Goal: Transaction & Acquisition: Book appointment/travel/reservation

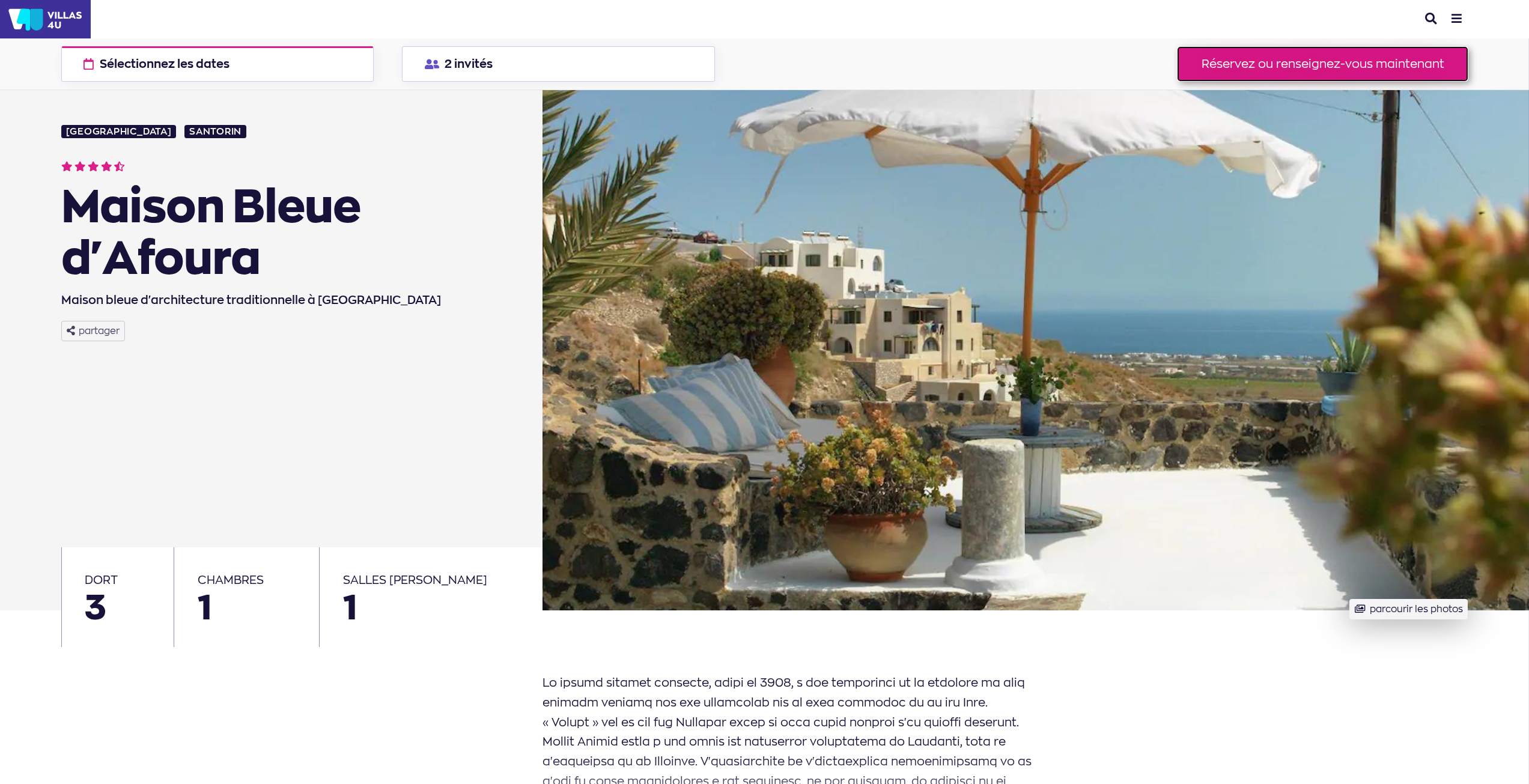
click at [1286, 63] on font "Réservez ou renseignez-vous maintenant" at bounding box center [1323, 63] width 243 height 14
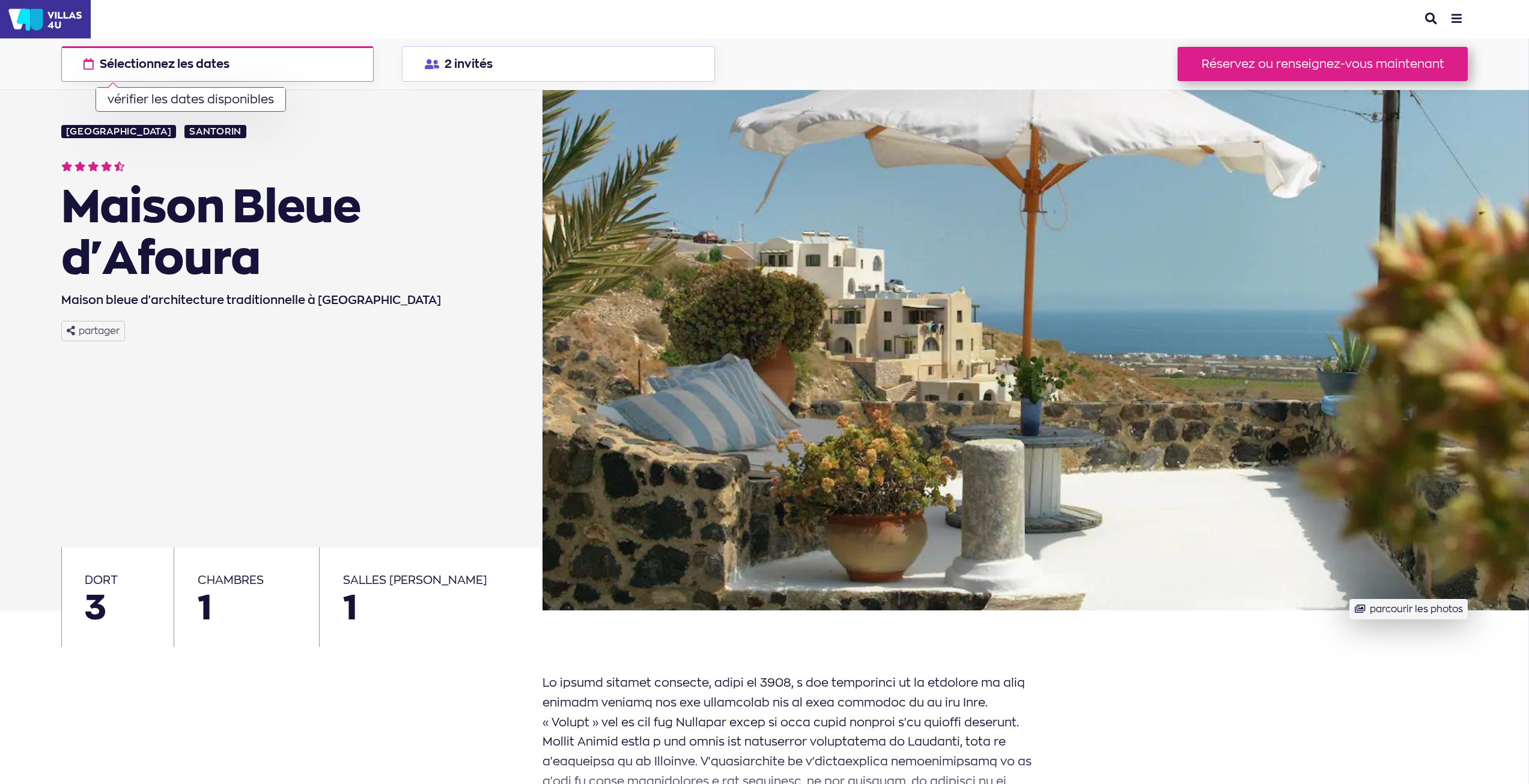
click at [272, 59] on button "Sélectionnez les dates vérifier les dates disponibles" at bounding box center [218, 64] width 313 height 36
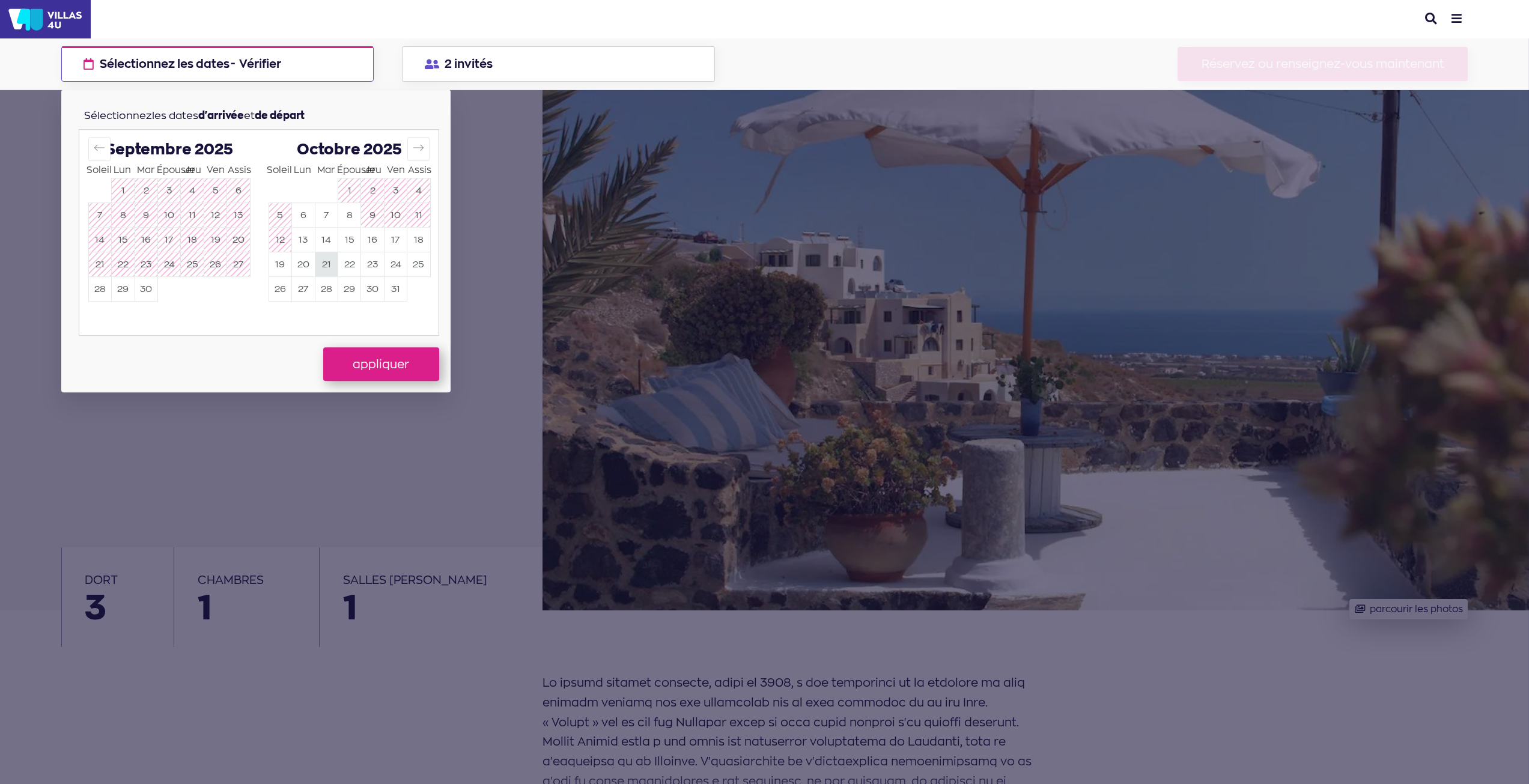
click at [290, 267] on button "19" at bounding box center [281, 264] width 22 height 24
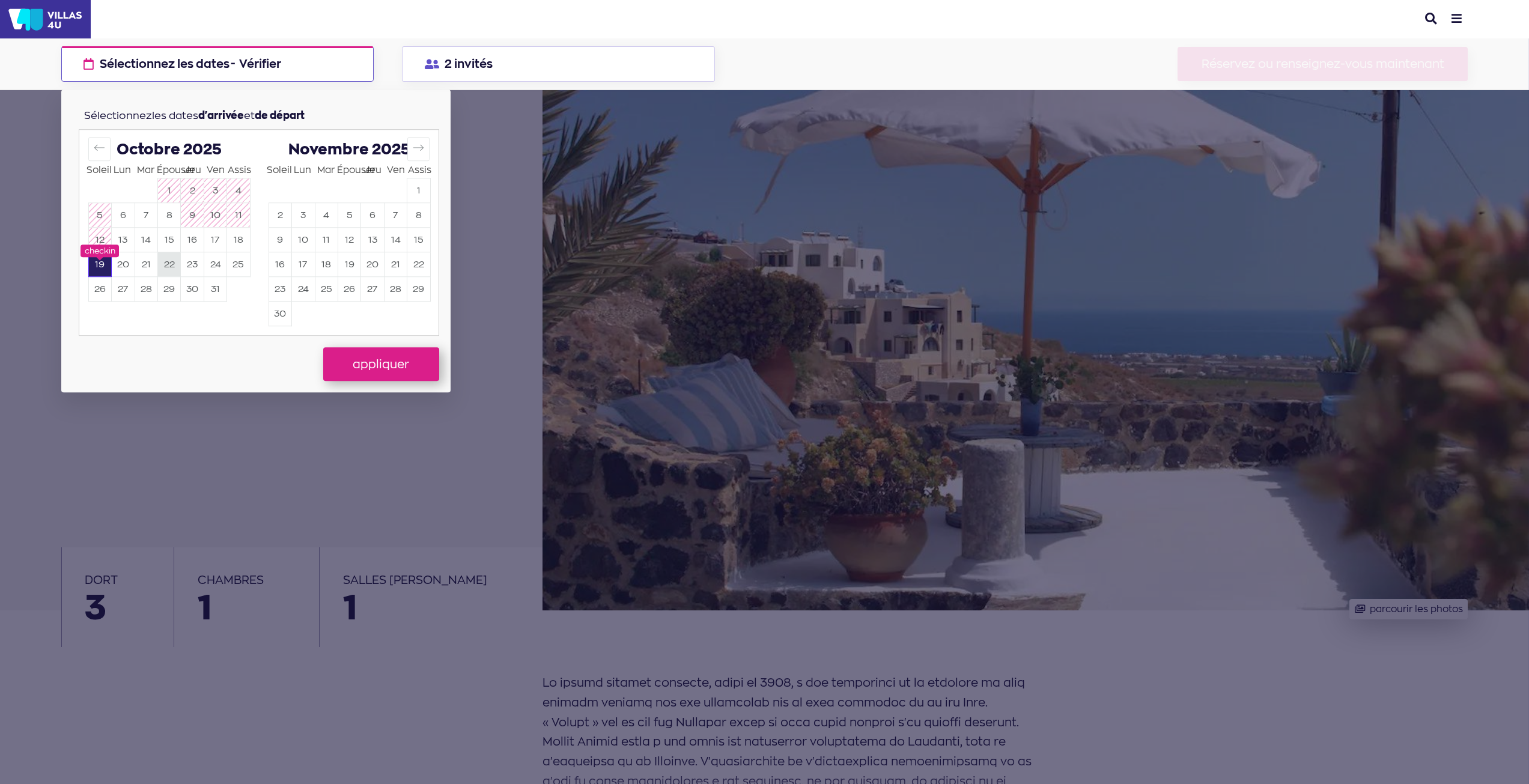
click at [171, 265] on font "22" at bounding box center [170, 264] width 11 height 11
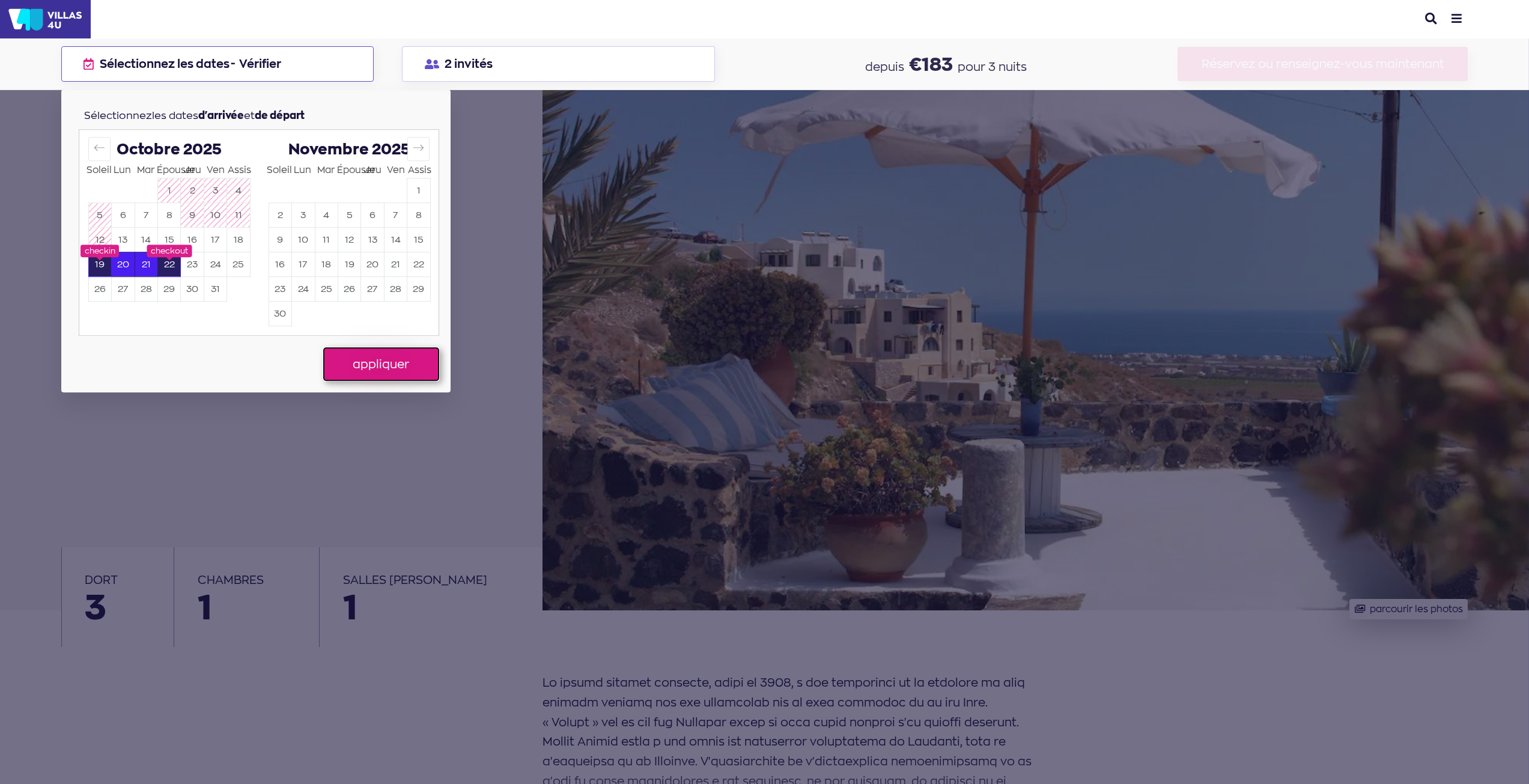
click at [368, 365] on font "appliquer" at bounding box center [381, 363] width 56 height 14
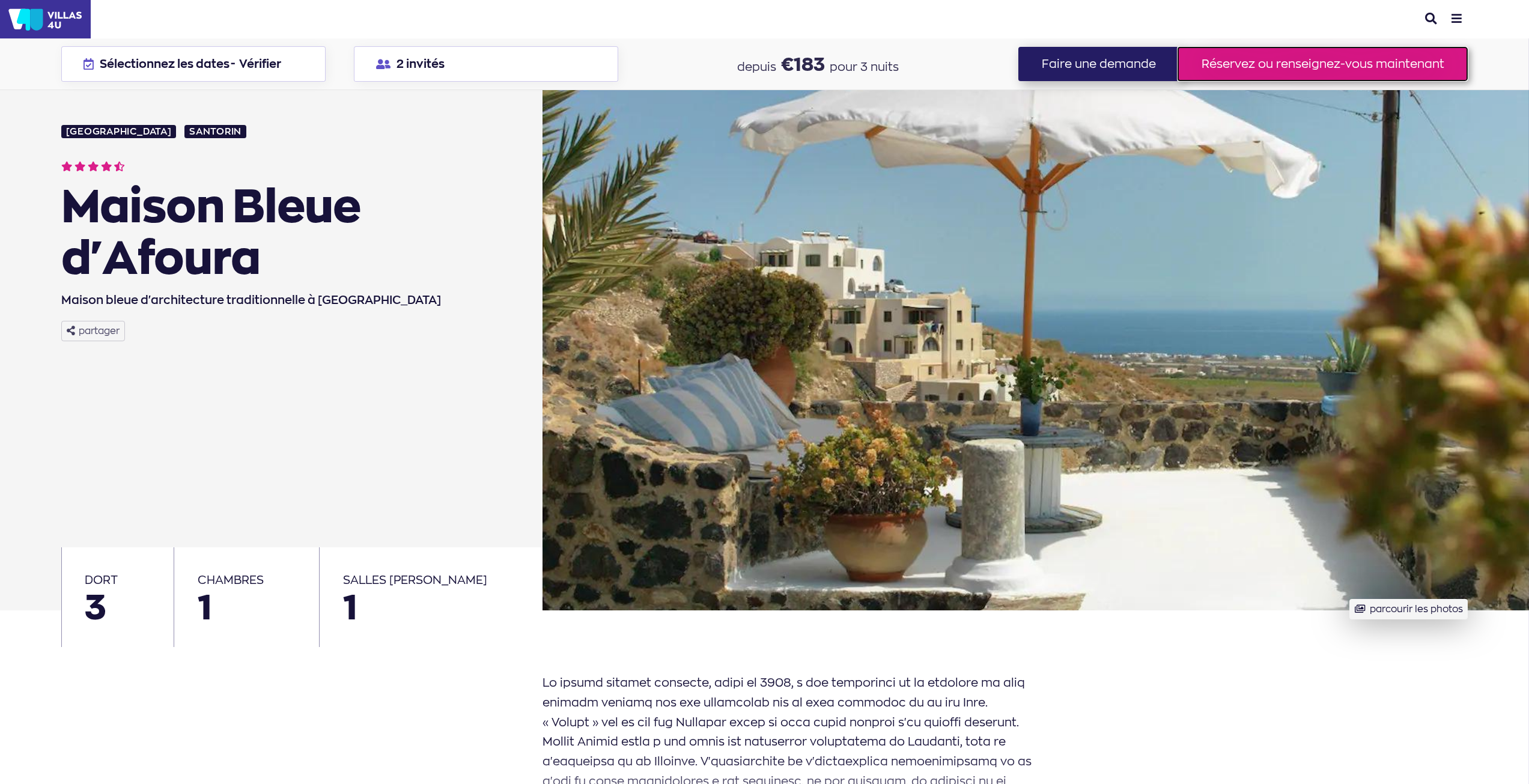
click at [1251, 65] on font "Réservez ou renseignez-vous maintenant" at bounding box center [1323, 63] width 243 height 14
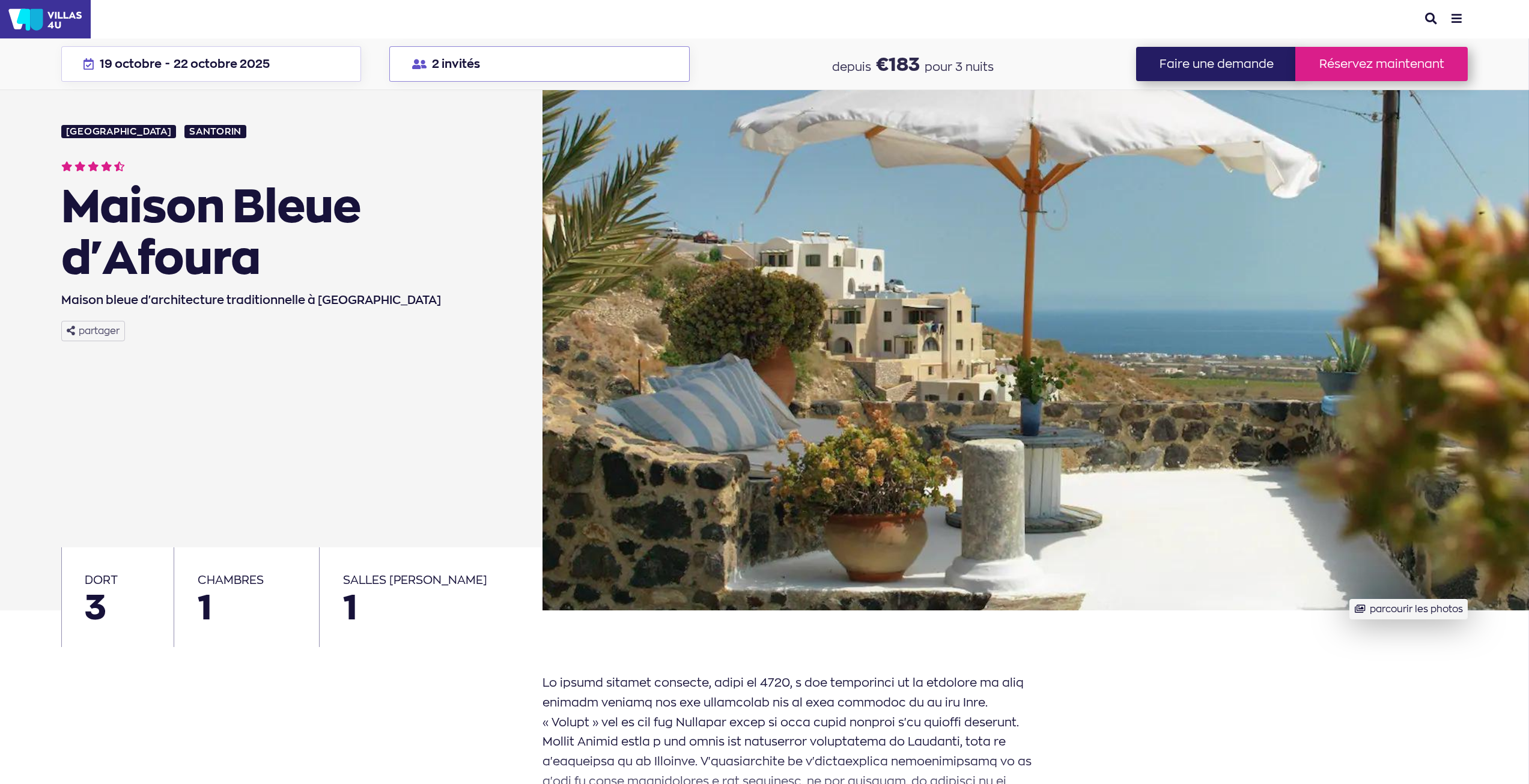
click at [477, 67] on font "2 invités" at bounding box center [455, 63] width 48 height 14
